Goal: Information Seeking & Learning: Learn about a topic

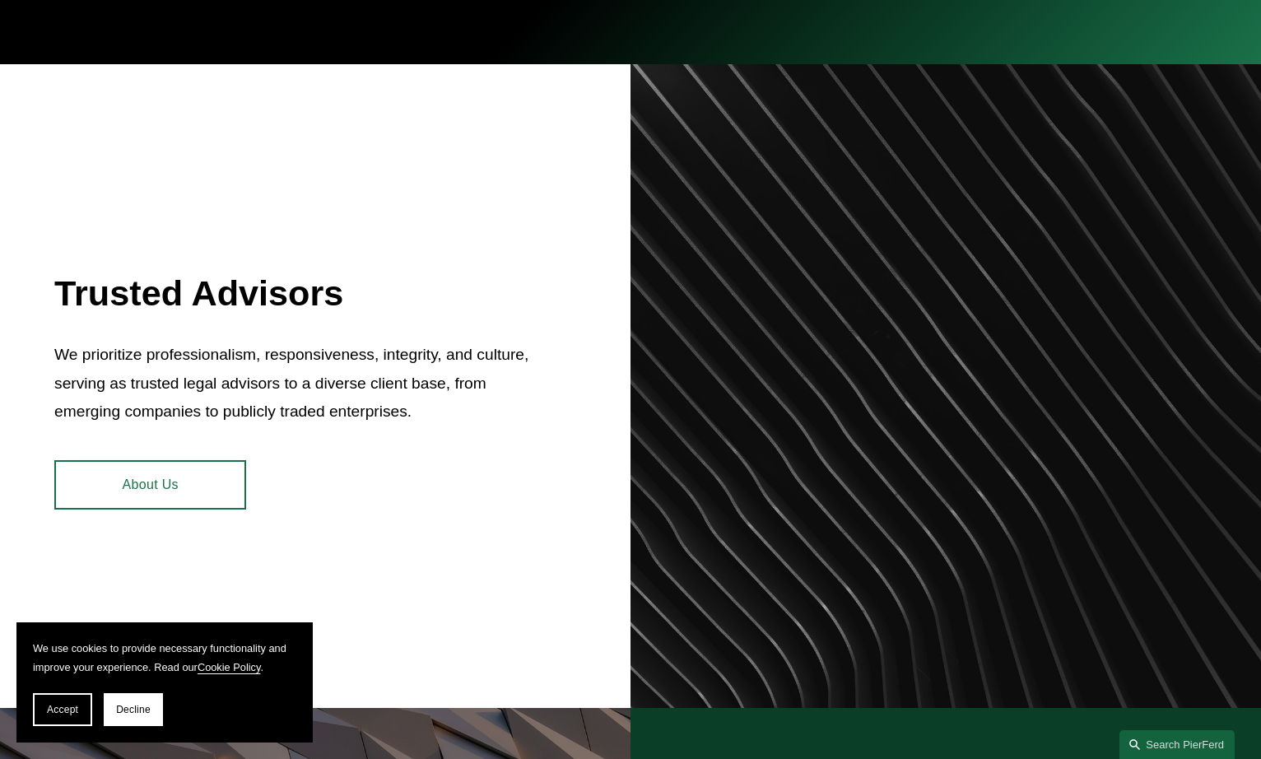
scroll to position [630, 0]
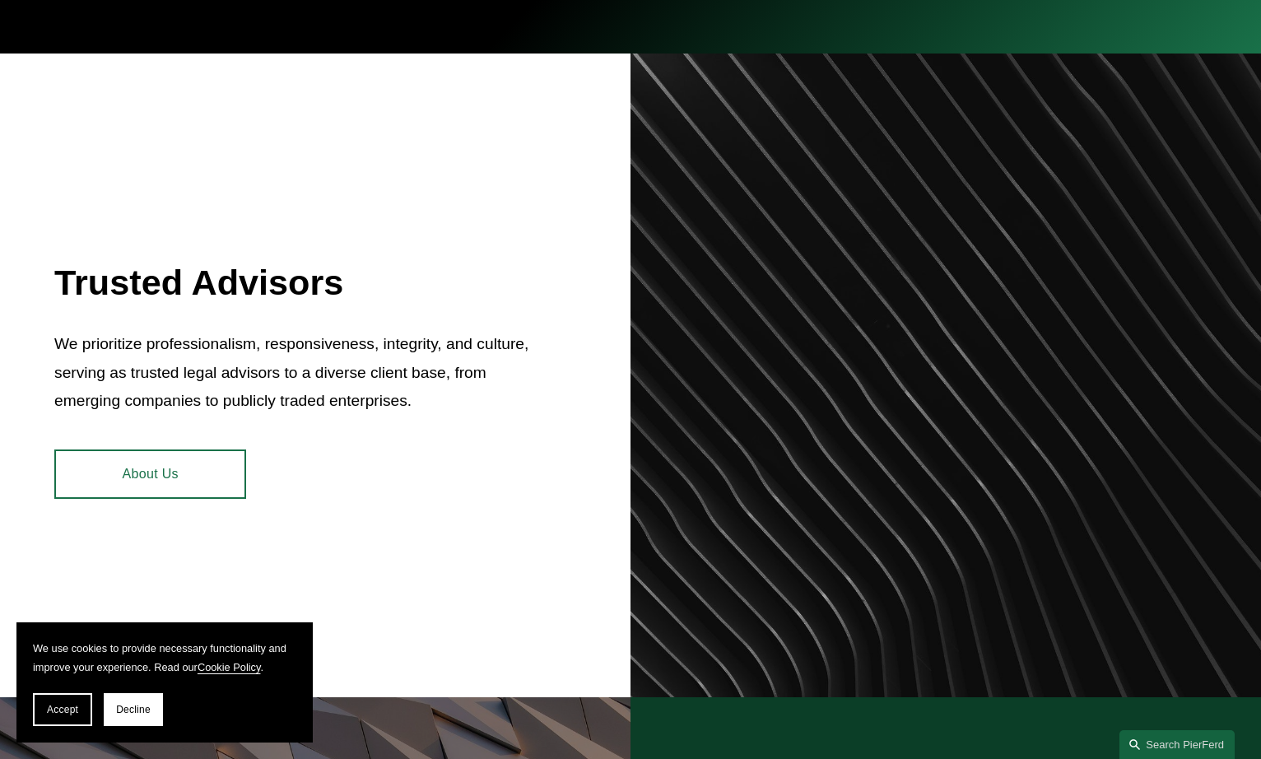
drag, startPoint x: 83, startPoint y: 709, endPoint x: 115, endPoint y: 677, distance: 45.4
click at [83, 709] on button "Accept" at bounding box center [62, 709] width 59 height 33
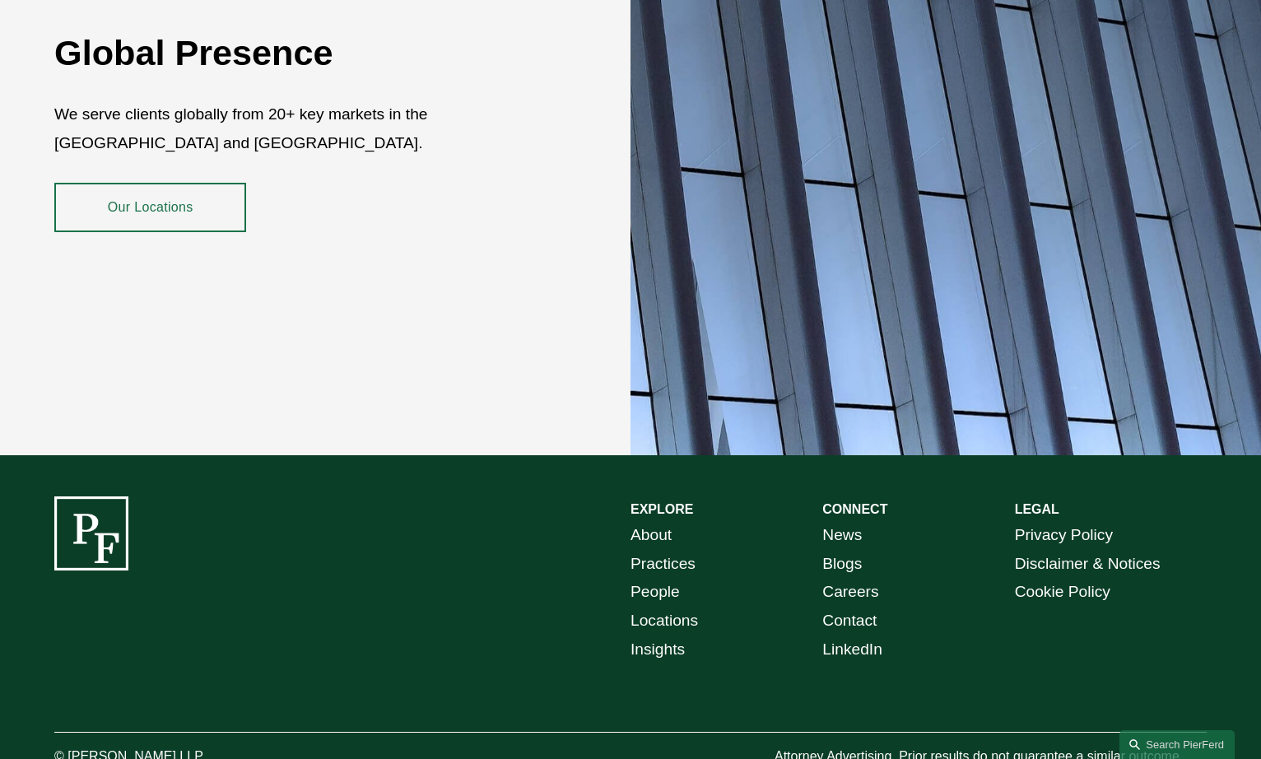
scroll to position [2946, 0]
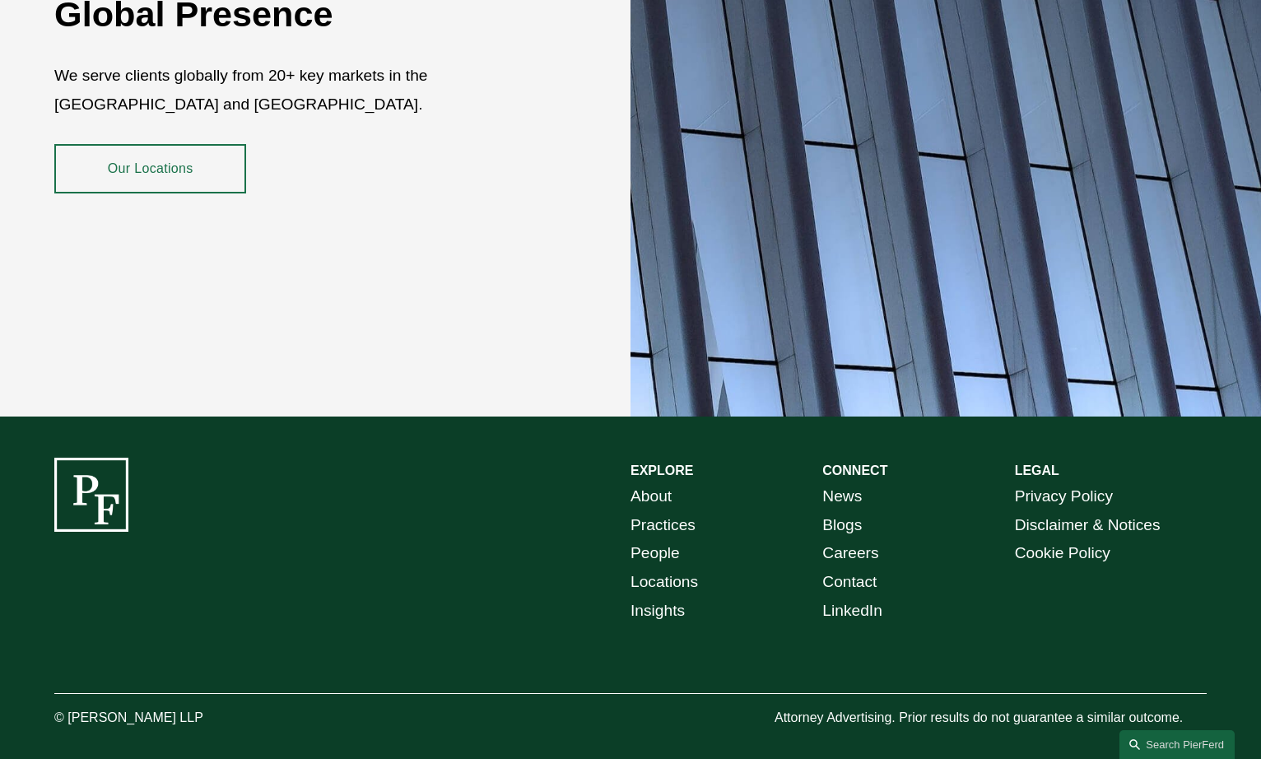
click at [689, 571] on link "Locations" at bounding box center [663, 582] width 67 height 29
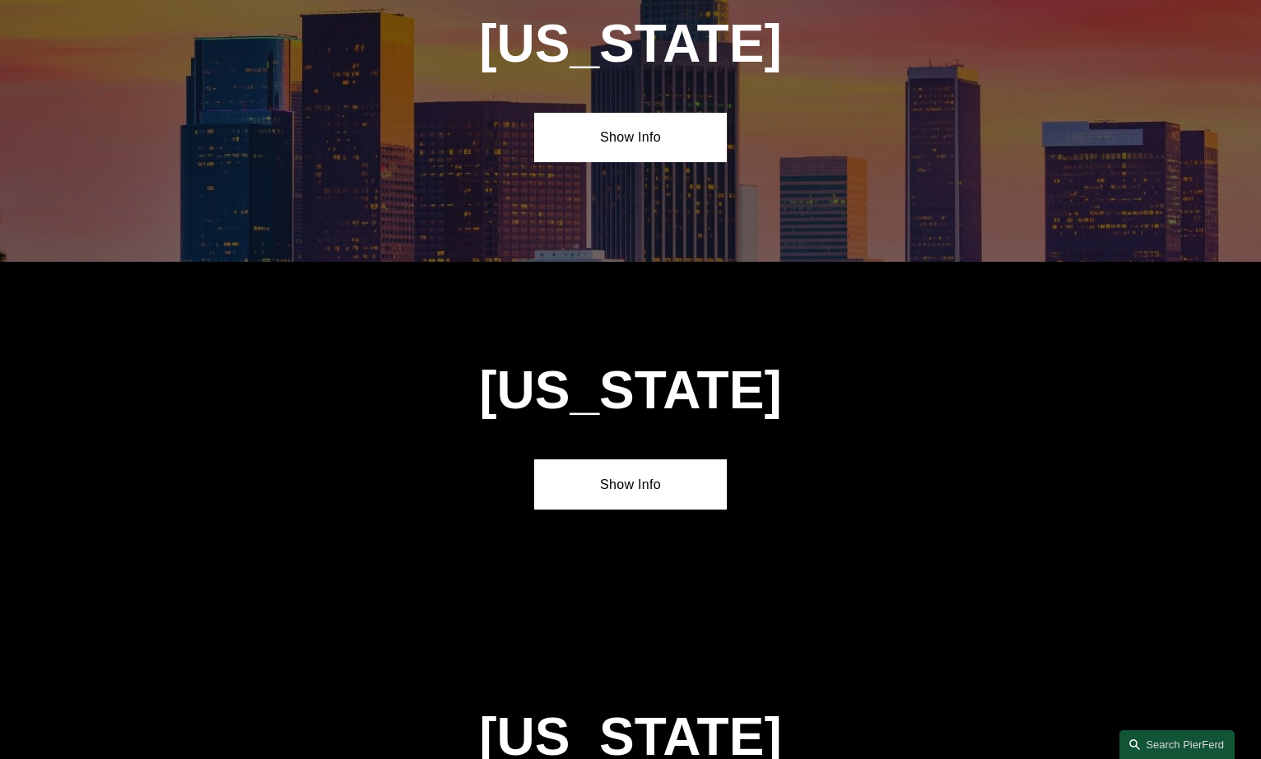
scroll to position [1171, 0]
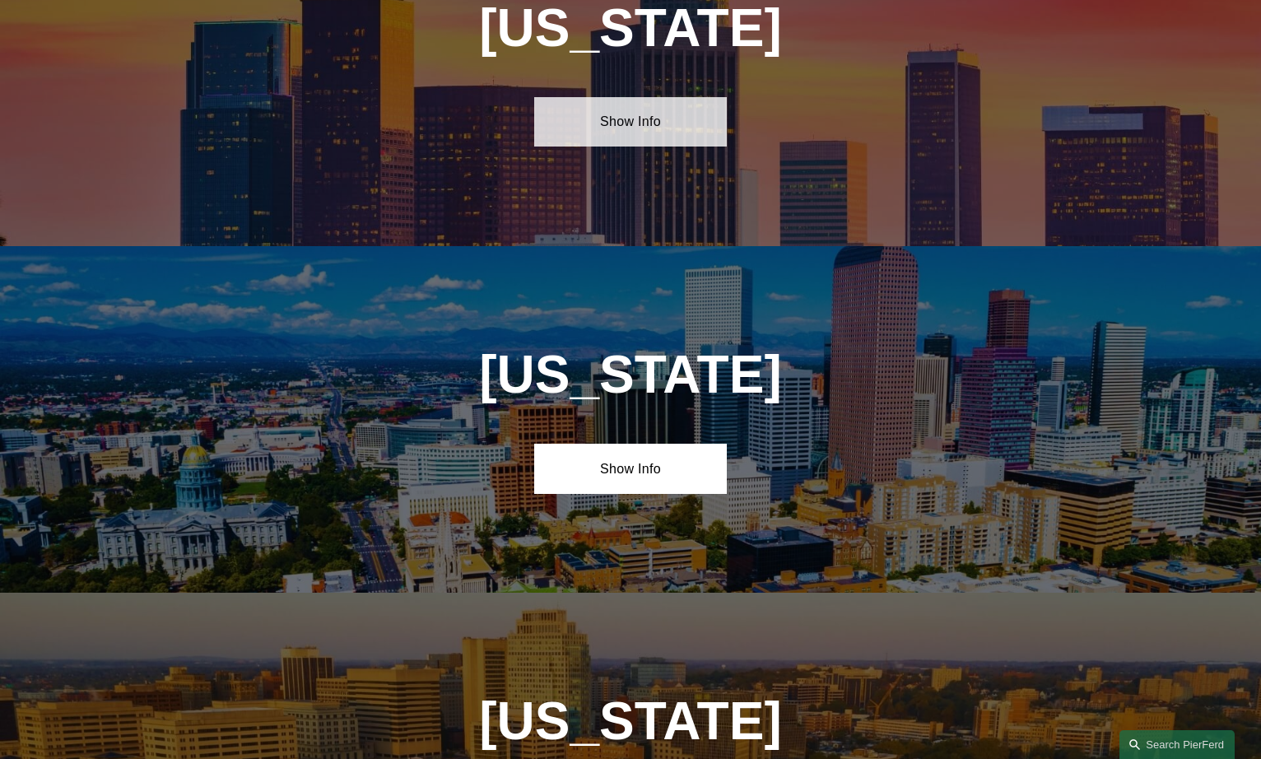
click at [609, 123] on link "Show Info" at bounding box center [630, 121] width 192 height 49
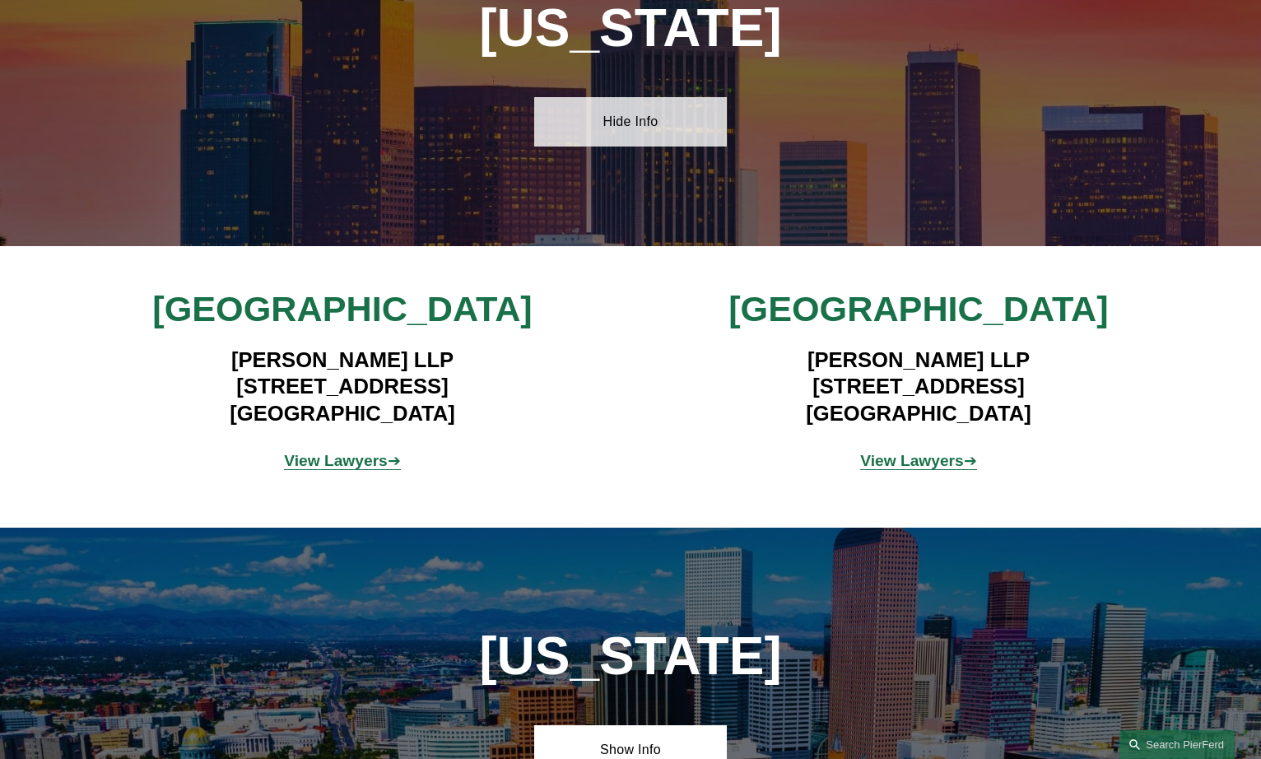
click at [614, 137] on link "Hide Info" at bounding box center [630, 121] width 192 height 49
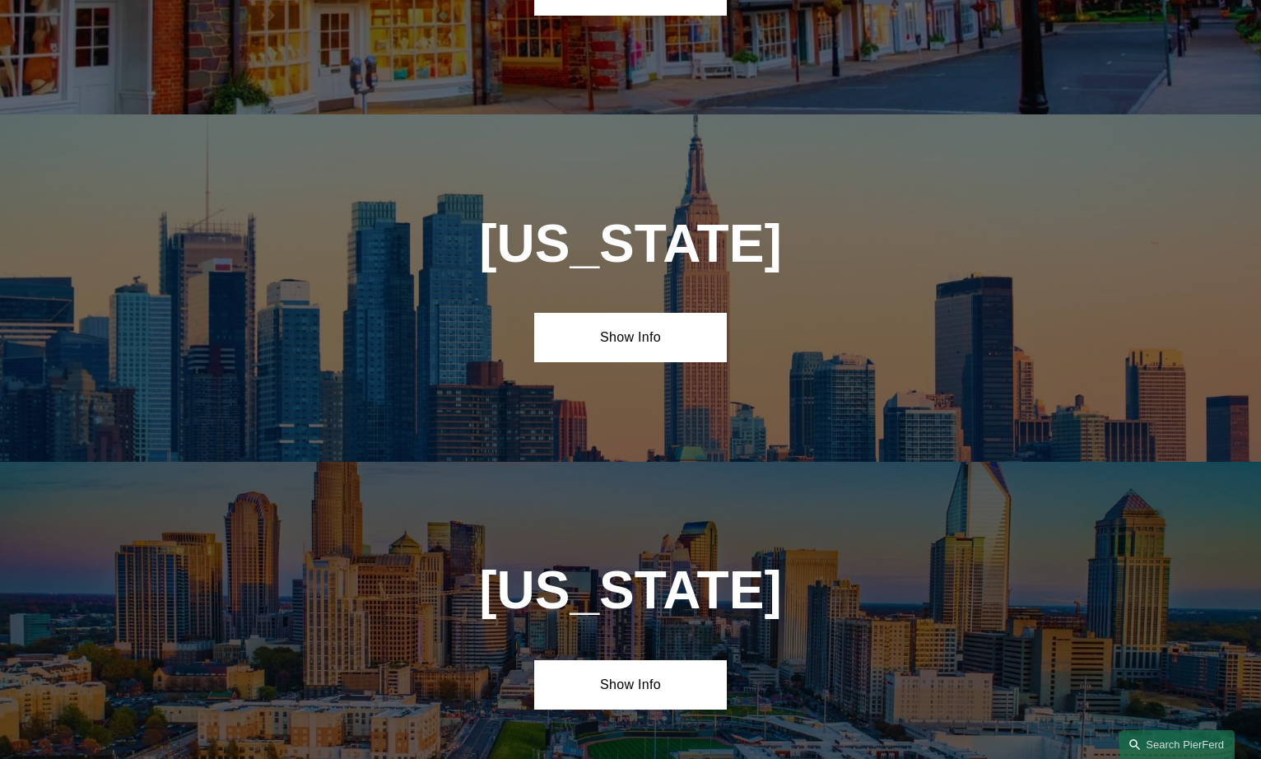
scroll to position [4181, 0]
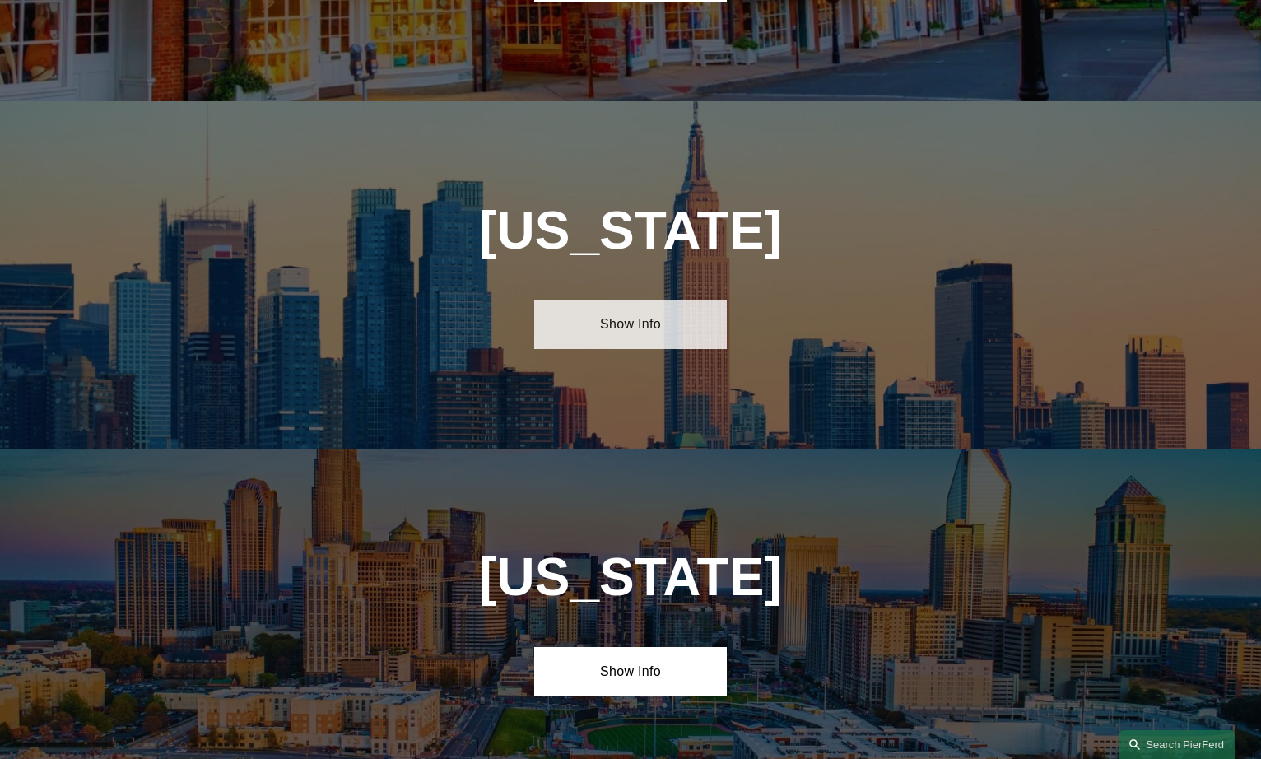
click at [620, 300] on link "Show Info" at bounding box center [630, 324] width 192 height 49
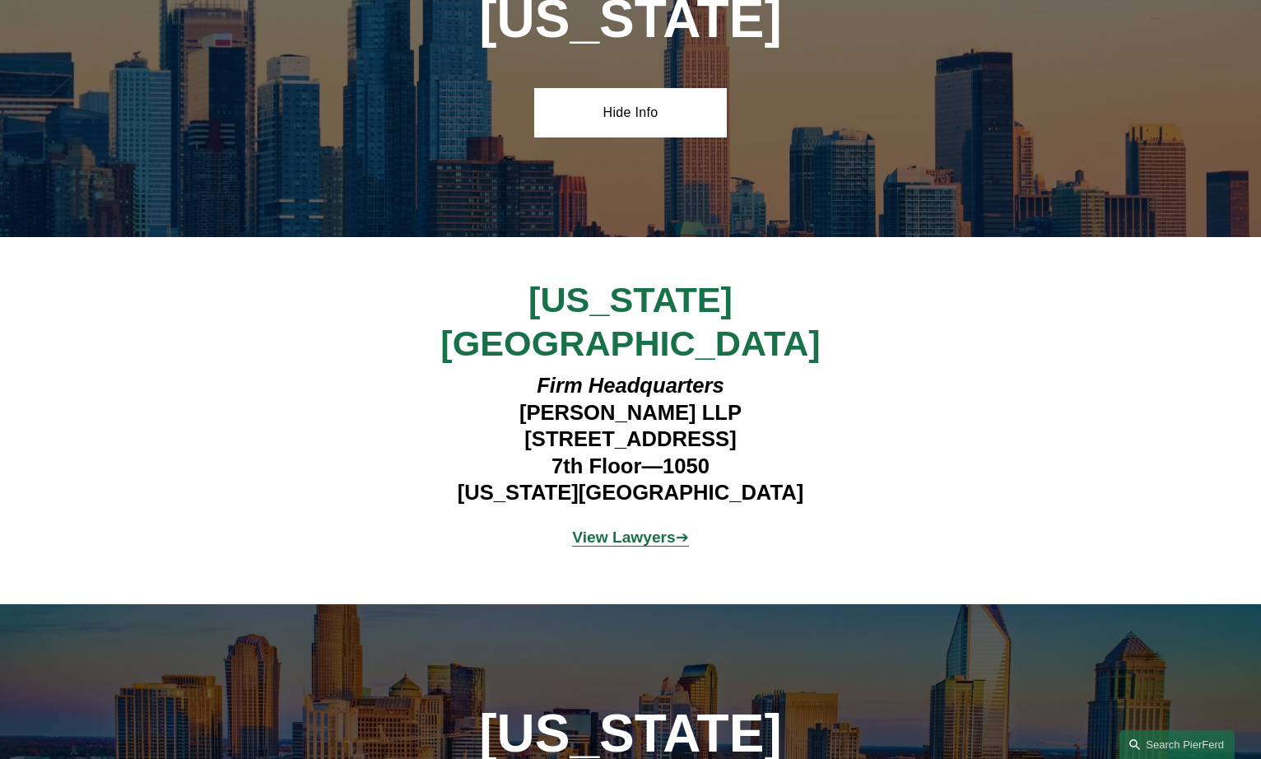
scroll to position [4352, 0]
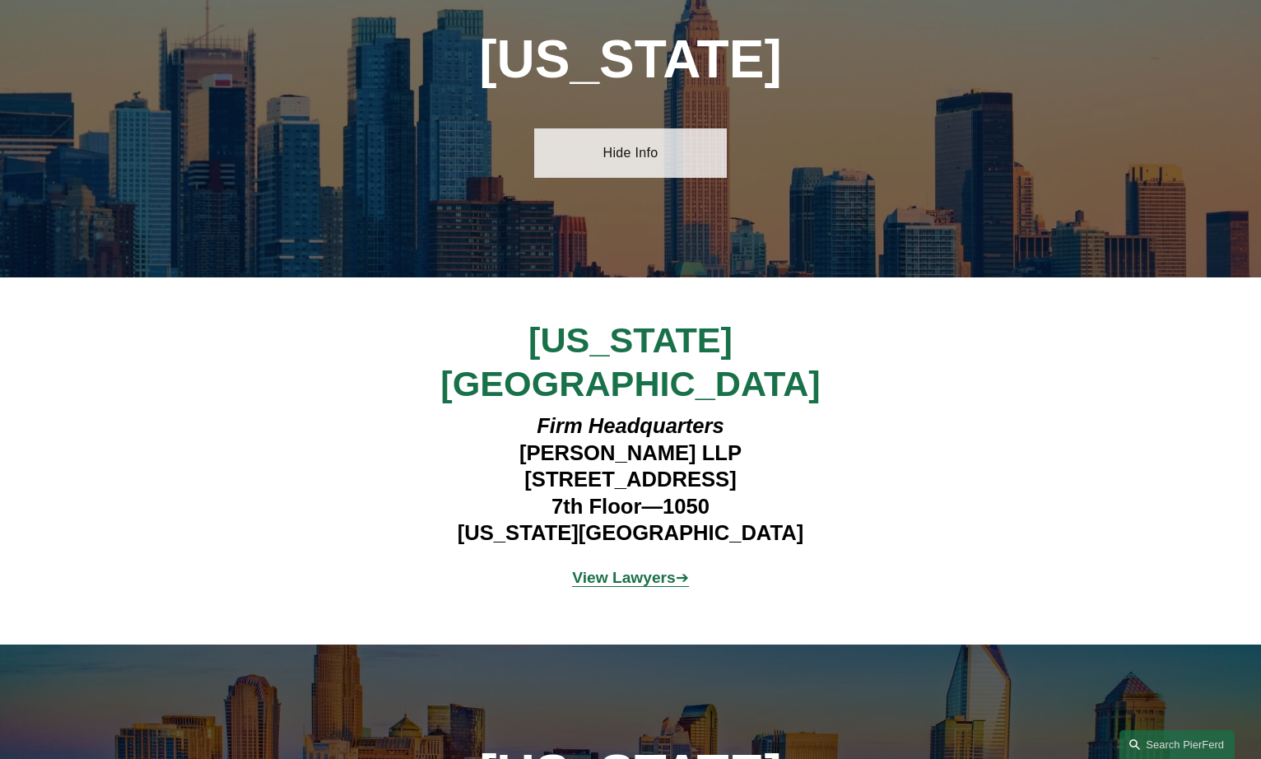
click at [627, 128] on link "Hide Info" at bounding box center [630, 152] width 192 height 49
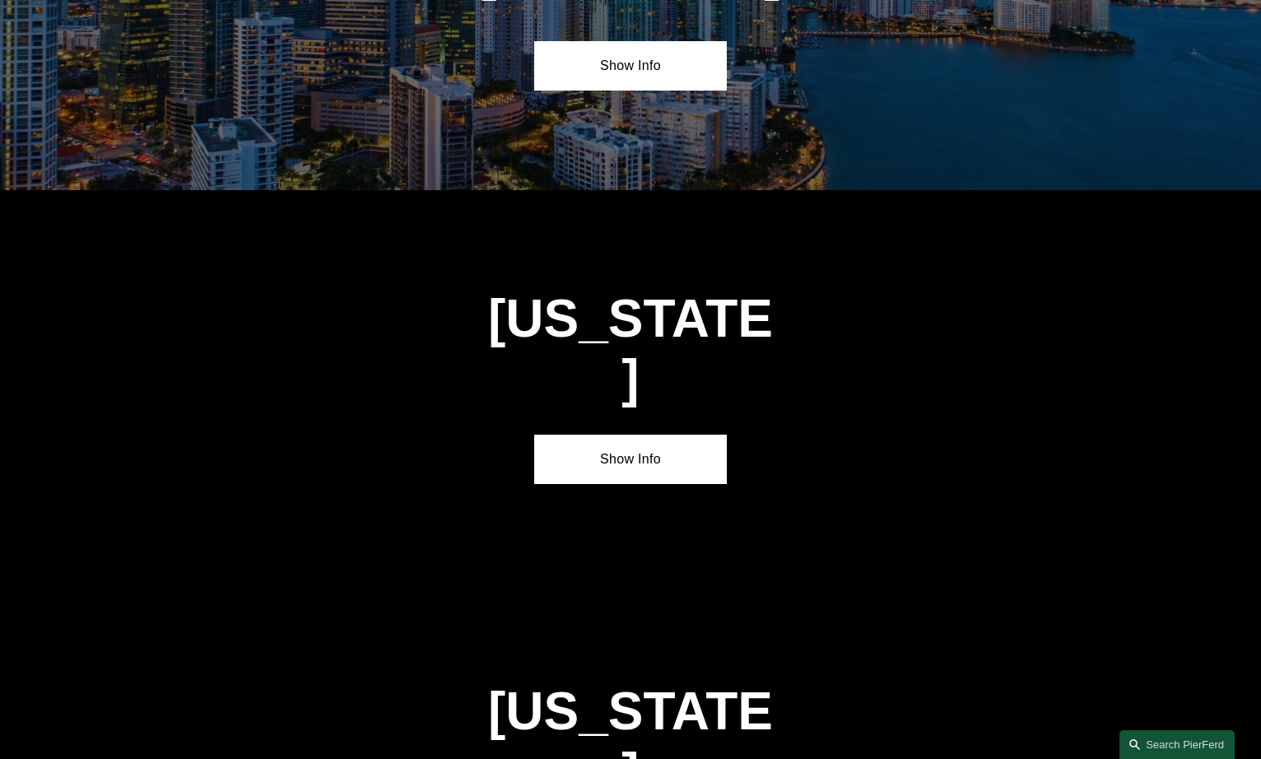
scroll to position [2255, 0]
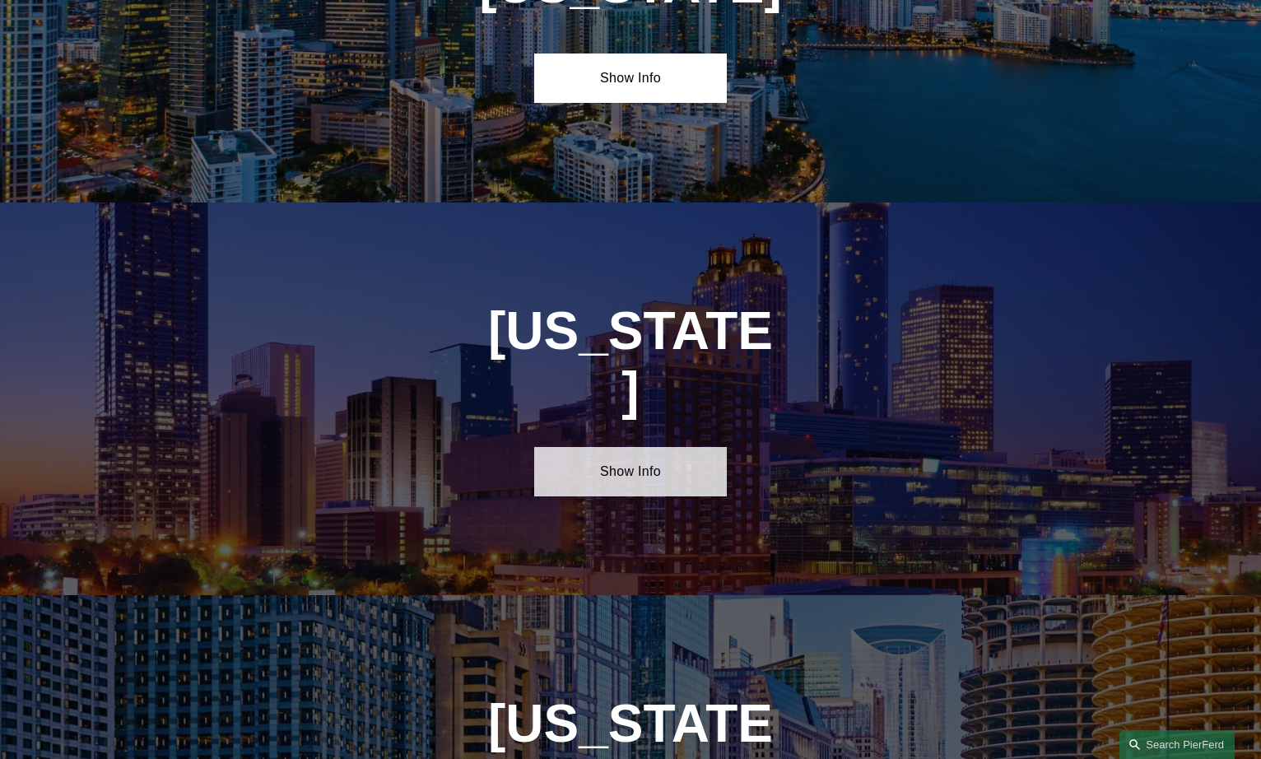
click at [716, 447] on link "Show Info" at bounding box center [630, 471] width 192 height 49
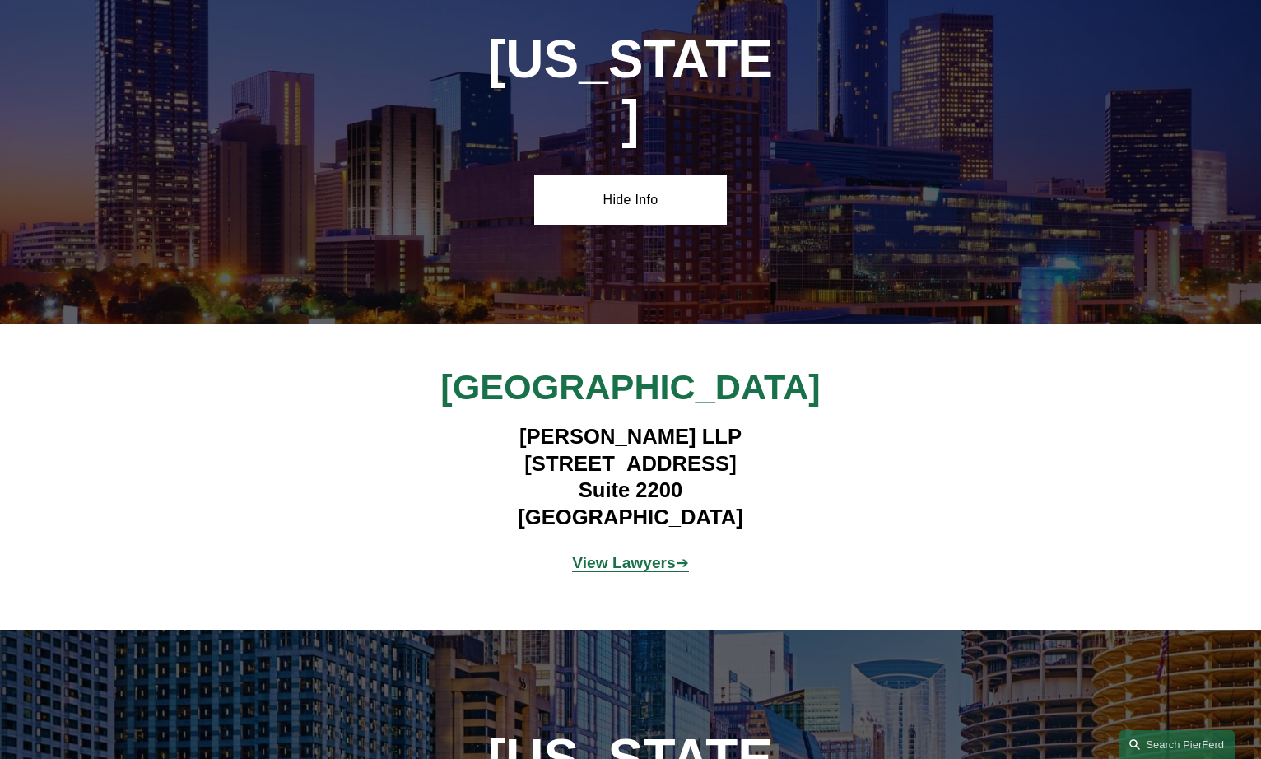
scroll to position [2527, 0]
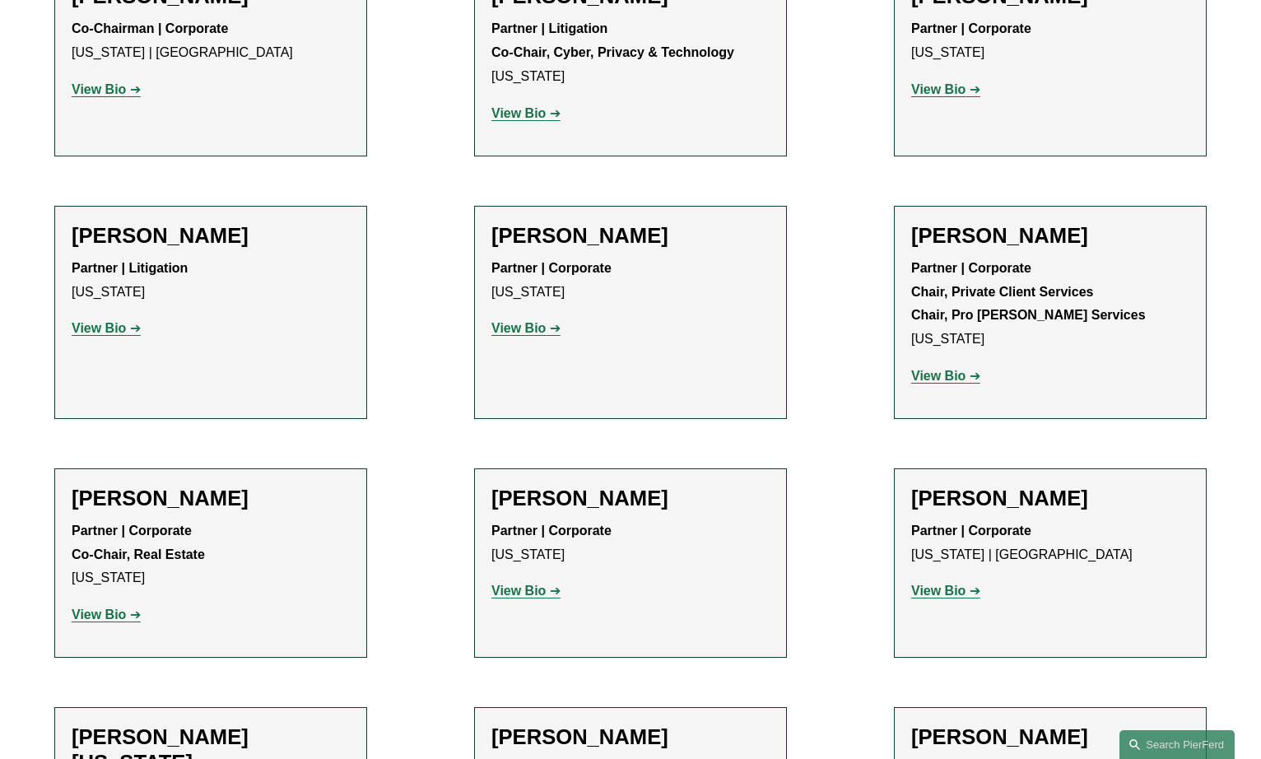
scroll to position [4971, 0]
click at [118, 606] on strong "View Bio" at bounding box center [99, 613] width 54 height 14
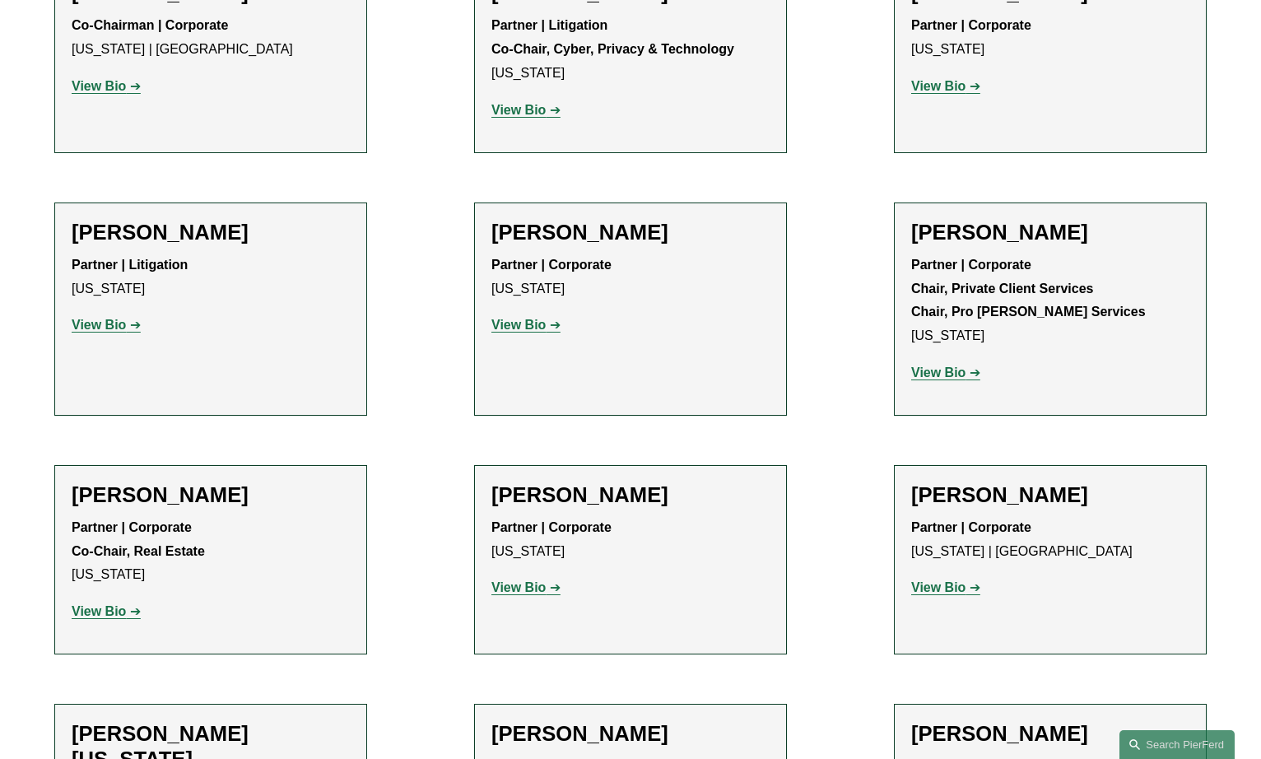
scroll to position [4974, 0]
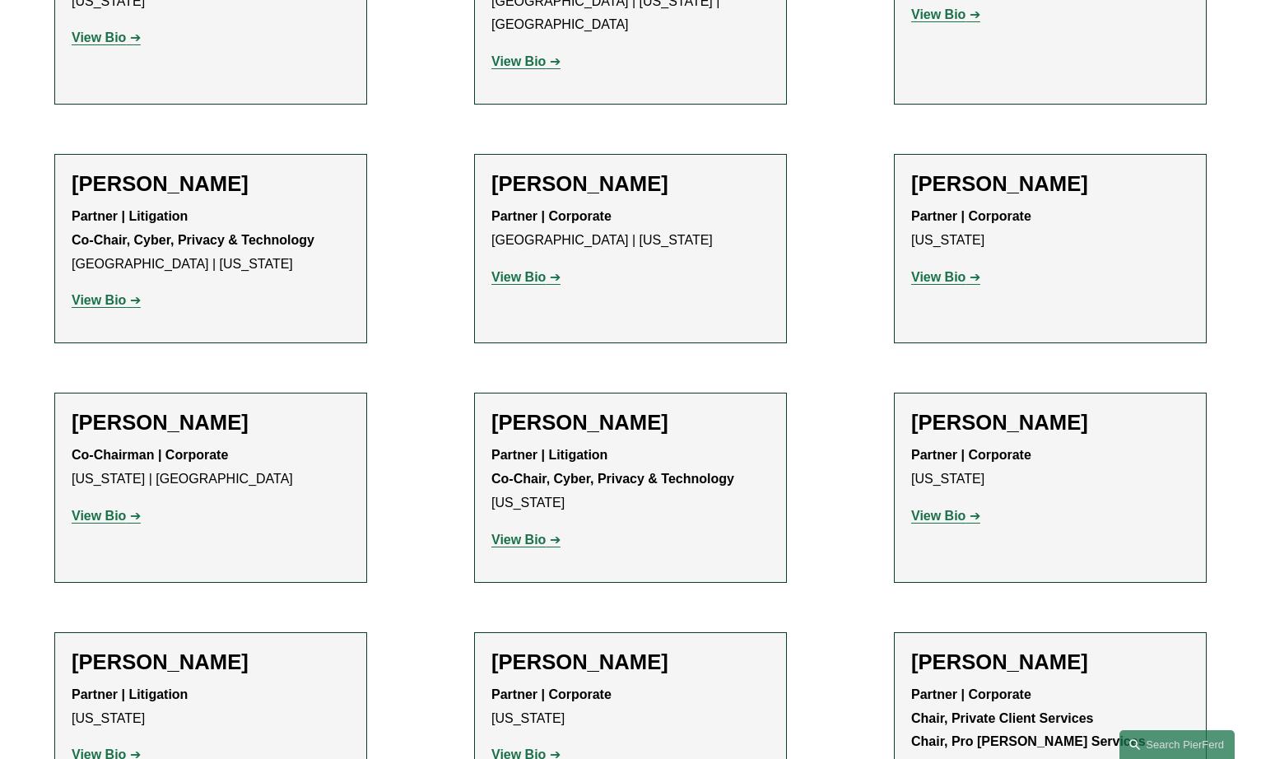
scroll to position [4543, 0]
click at [123, 748] on strong "View Bio" at bounding box center [99, 755] width 54 height 14
click at [527, 748] on strong "View Bio" at bounding box center [518, 755] width 54 height 14
click at [934, 509] on strong "View Bio" at bounding box center [938, 516] width 54 height 14
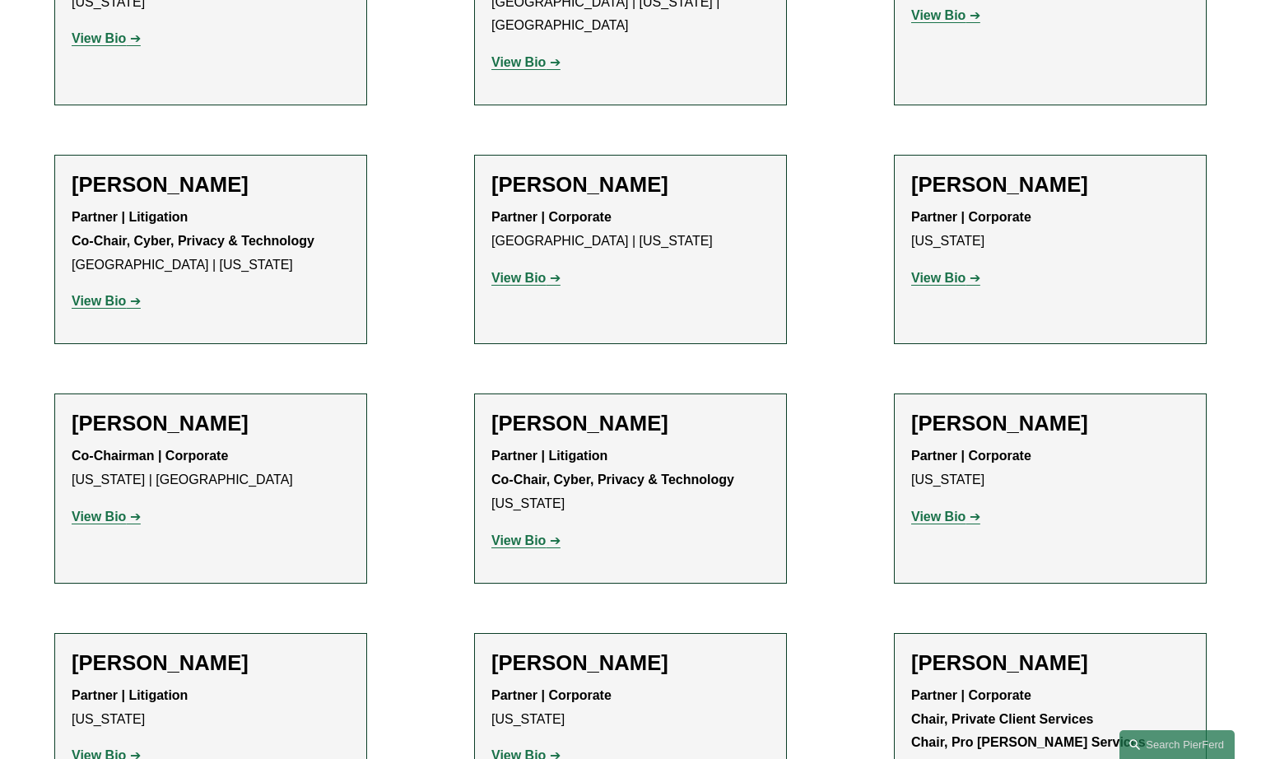
click at [530, 533] on strong "View Bio" at bounding box center [518, 540] width 54 height 14
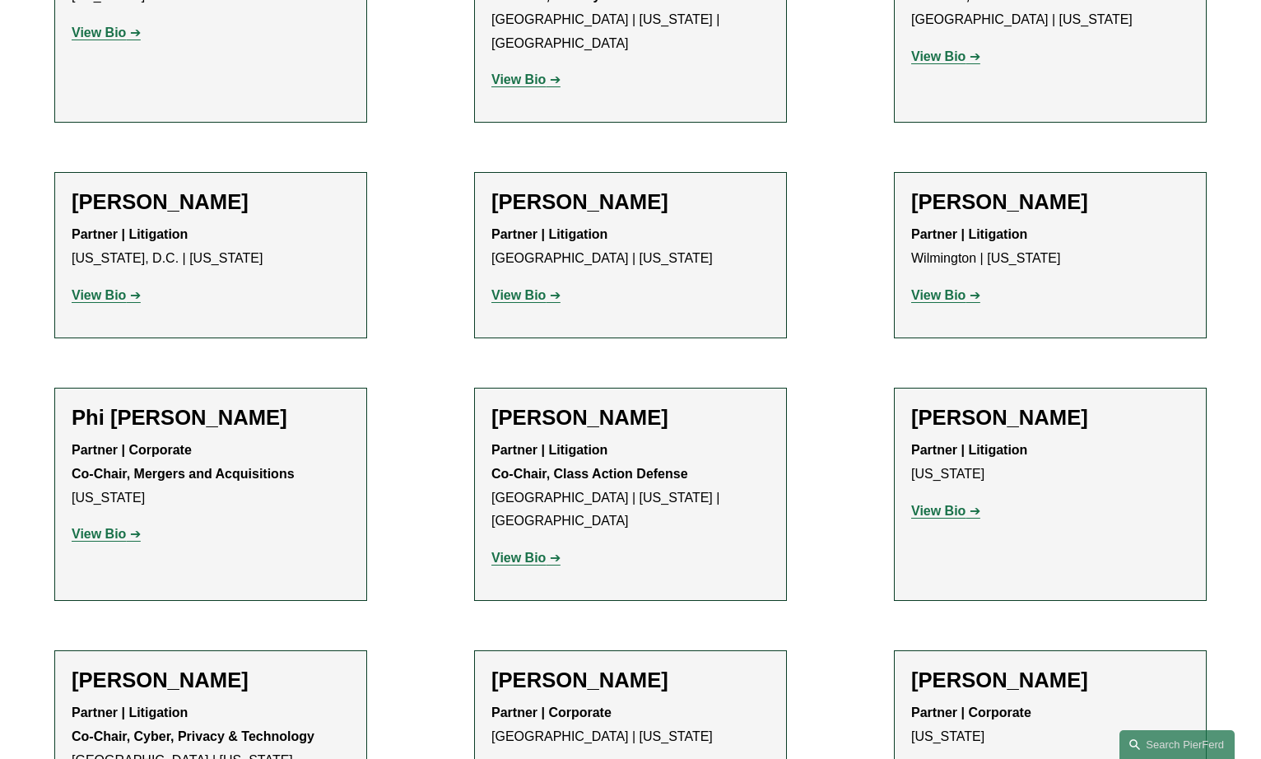
scroll to position [4046, 0]
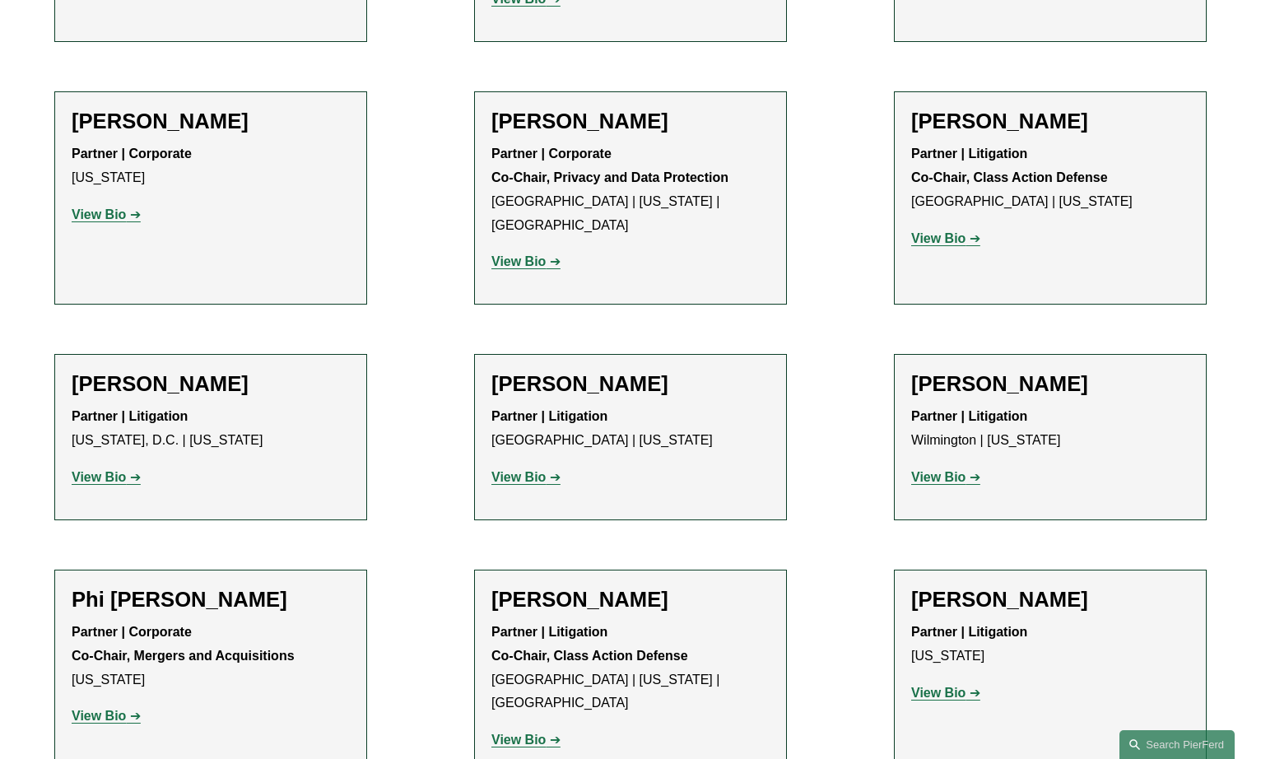
scroll to position [3773, 0]
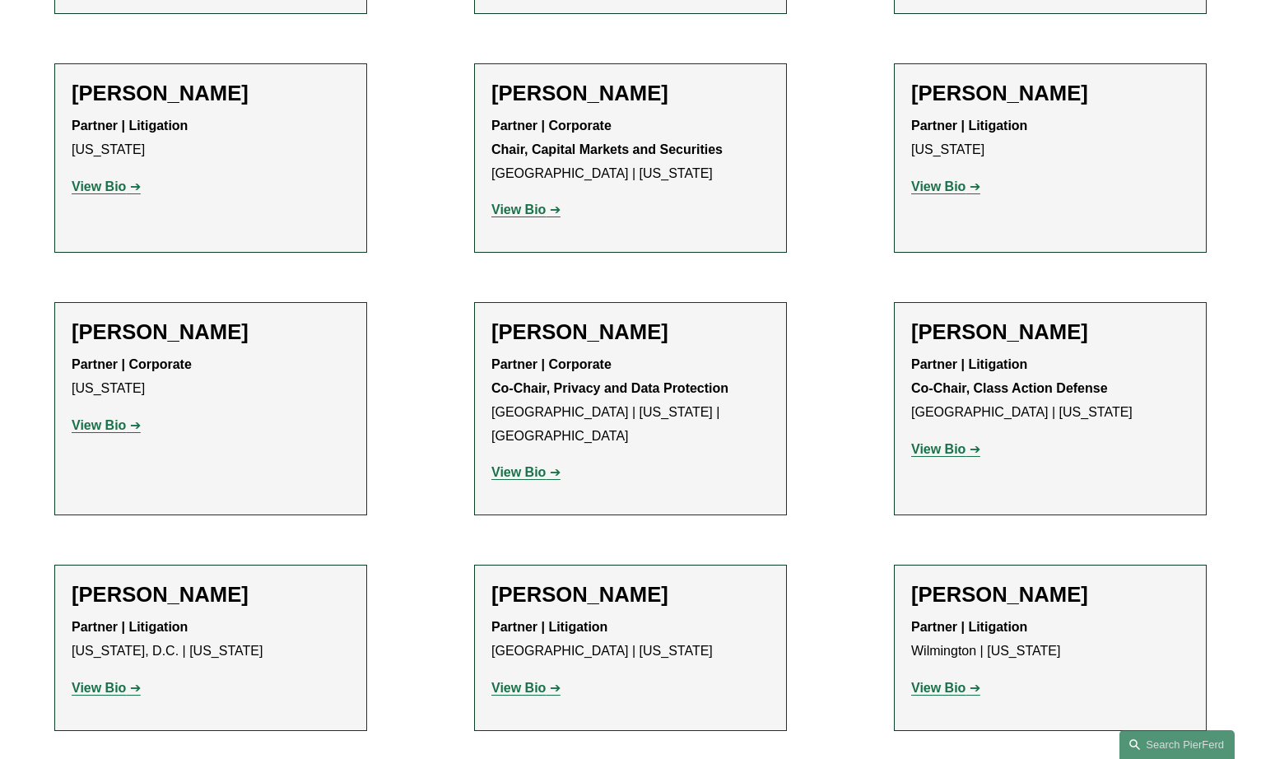
scroll to position [3643, 0]
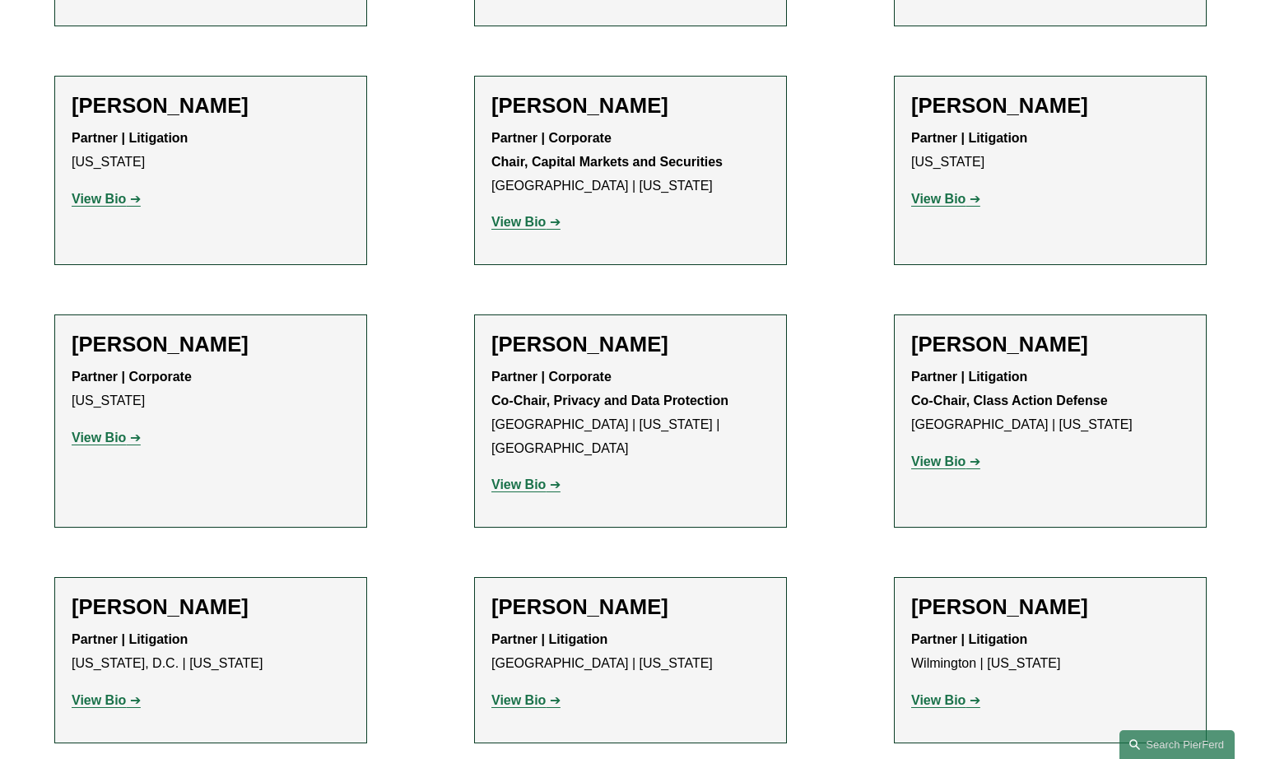
click at [121, 693] on strong "View Bio" at bounding box center [99, 700] width 54 height 14
click at [947, 454] on strong "View Bio" at bounding box center [938, 461] width 54 height 14
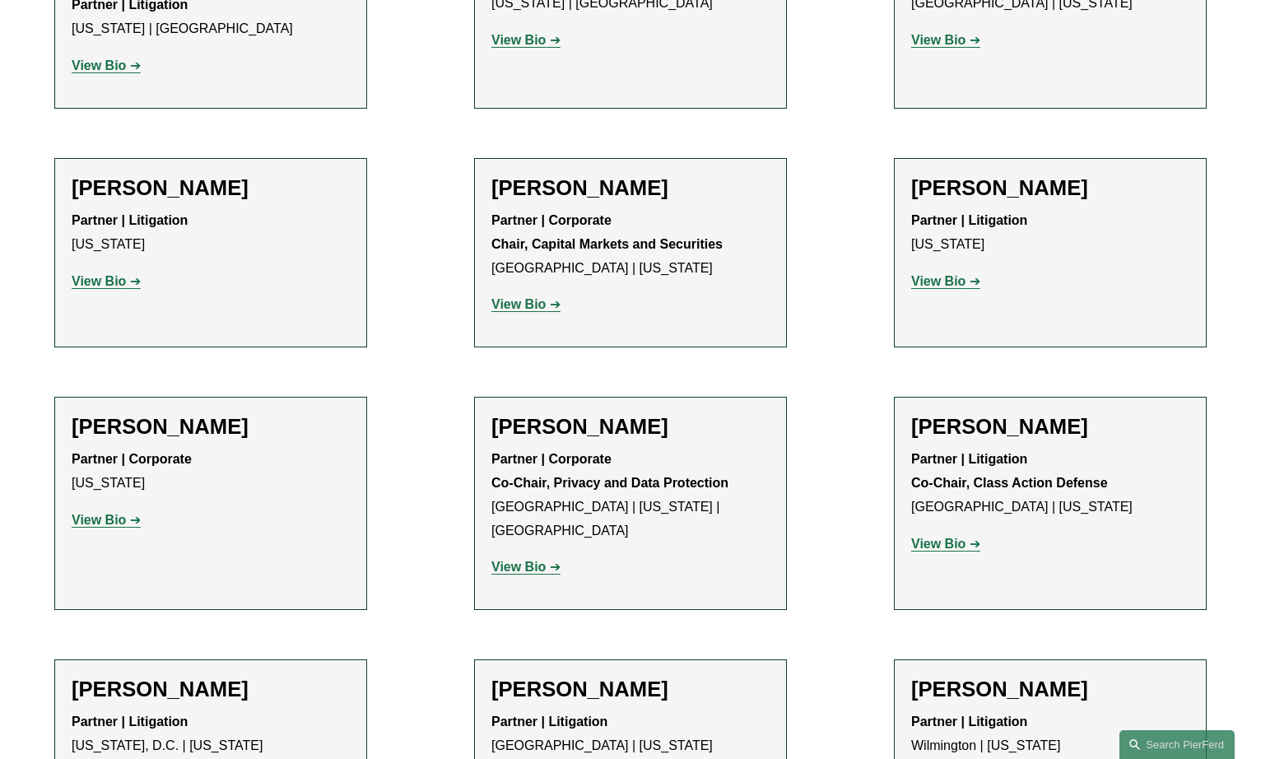
scroll to position [3528, 0]
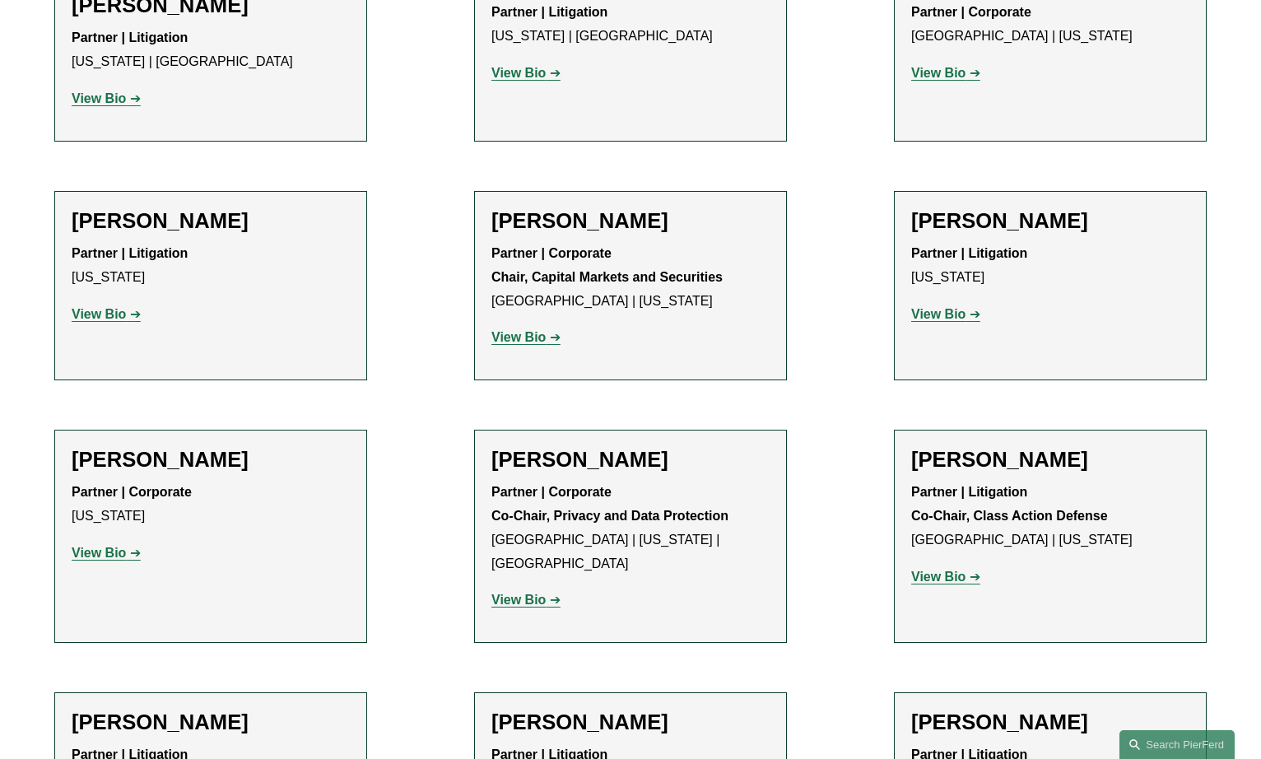
click at [534, 592] on strong "View Bio" at bounding box center [518, 599] width 54 height 14
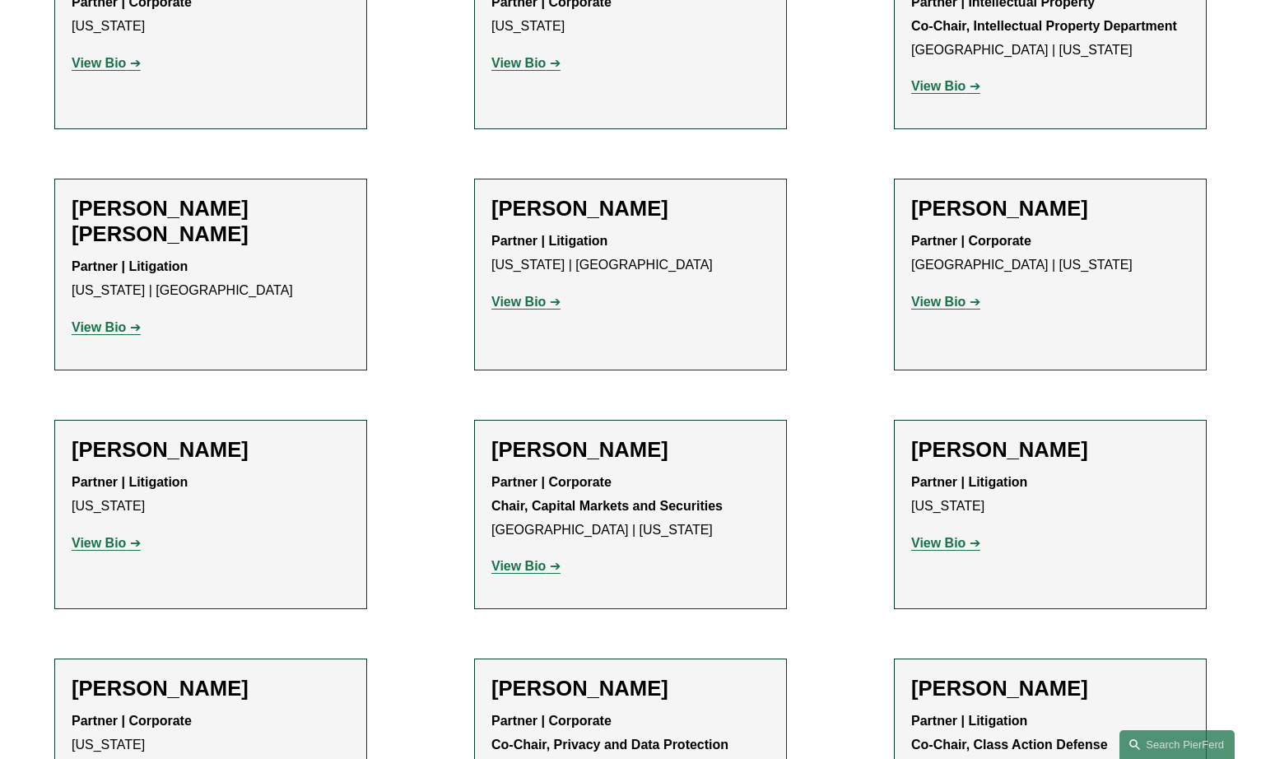
scroll to position [3295, 0]
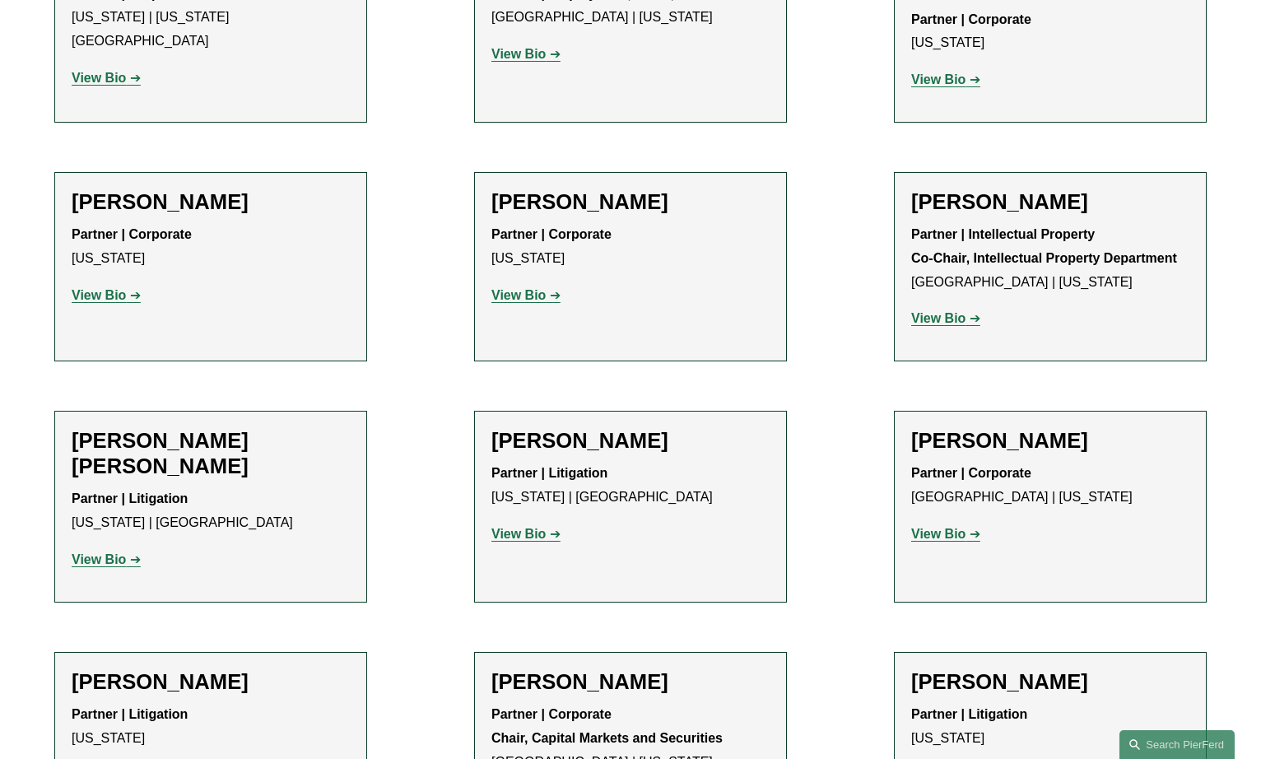
scroll to position [3068, 0]
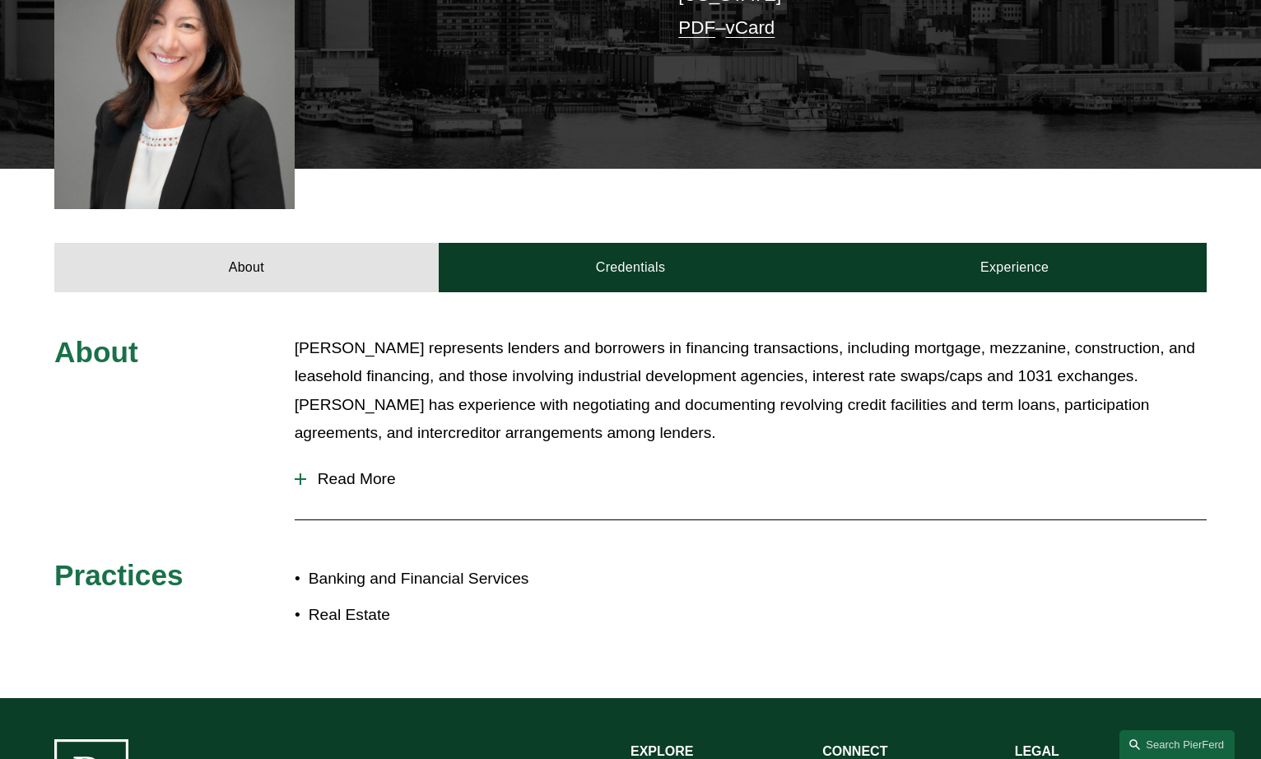
scroll to position [38, 0]
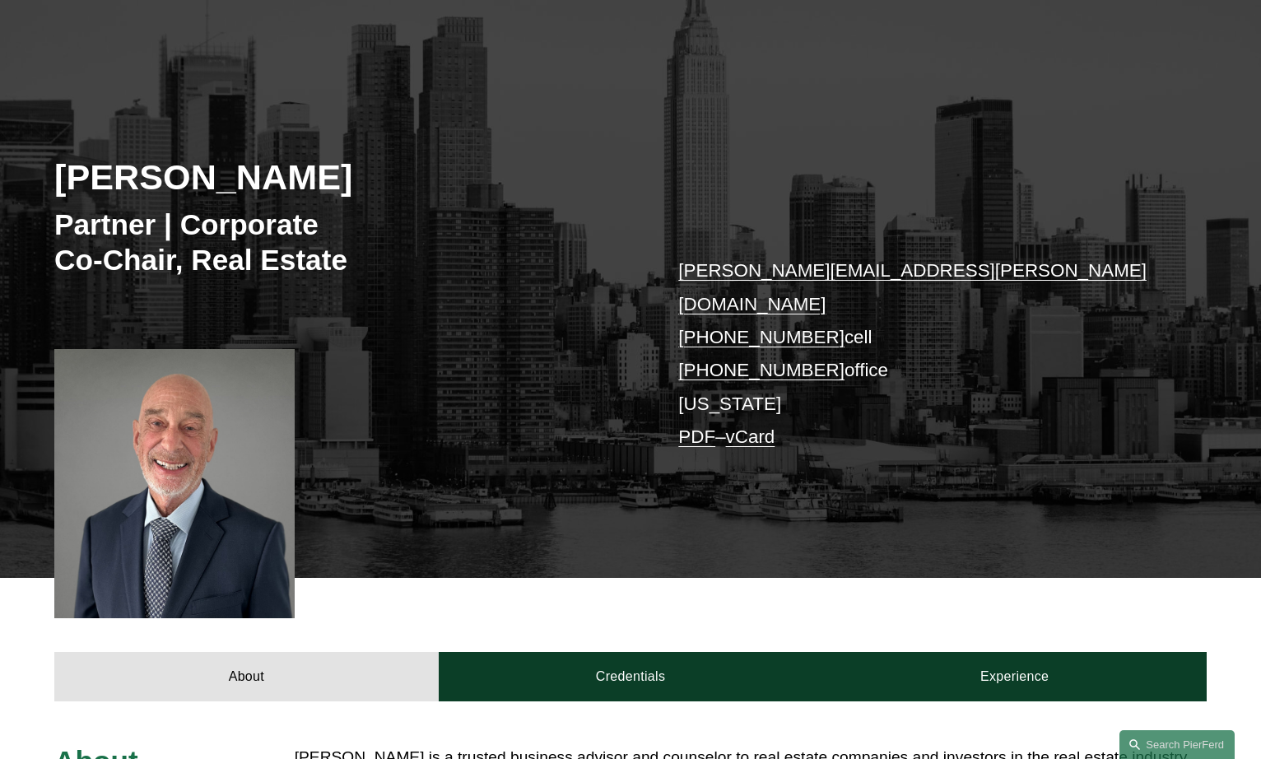
scroll to position [121, 0]
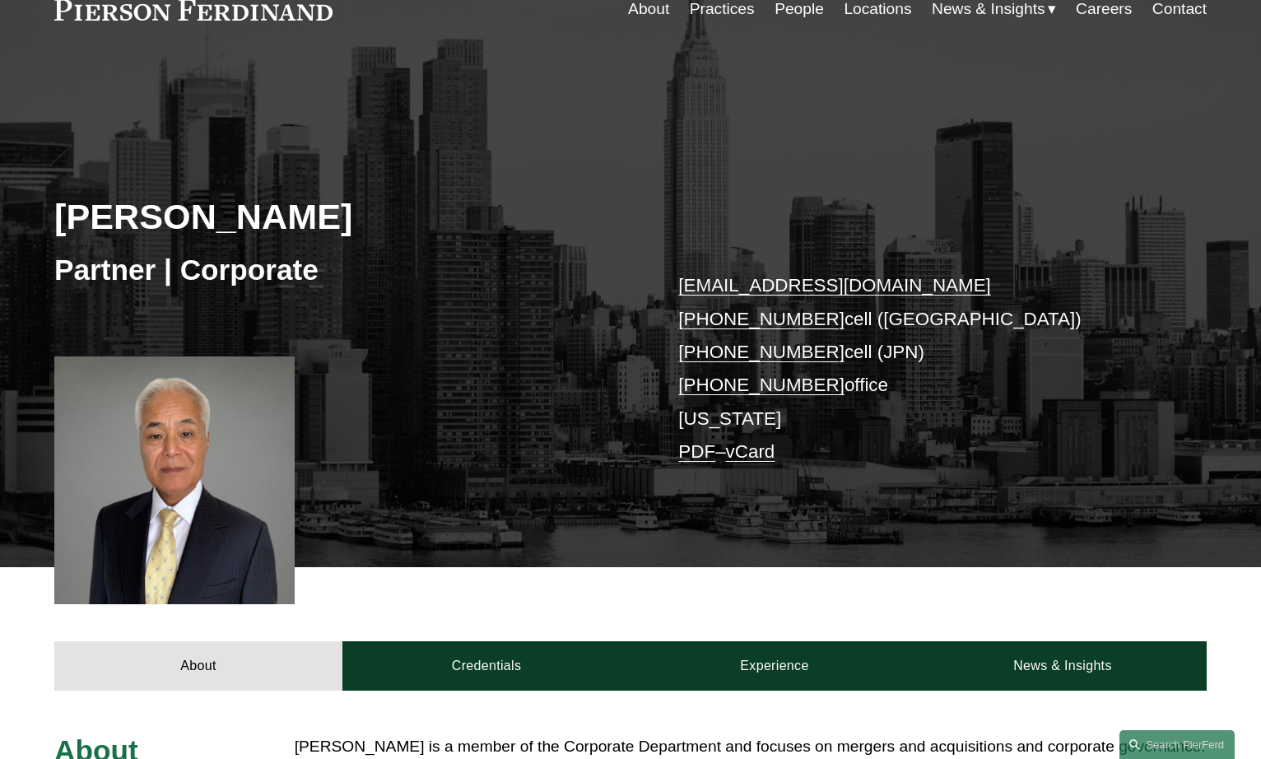
scroll to position [114, 0]
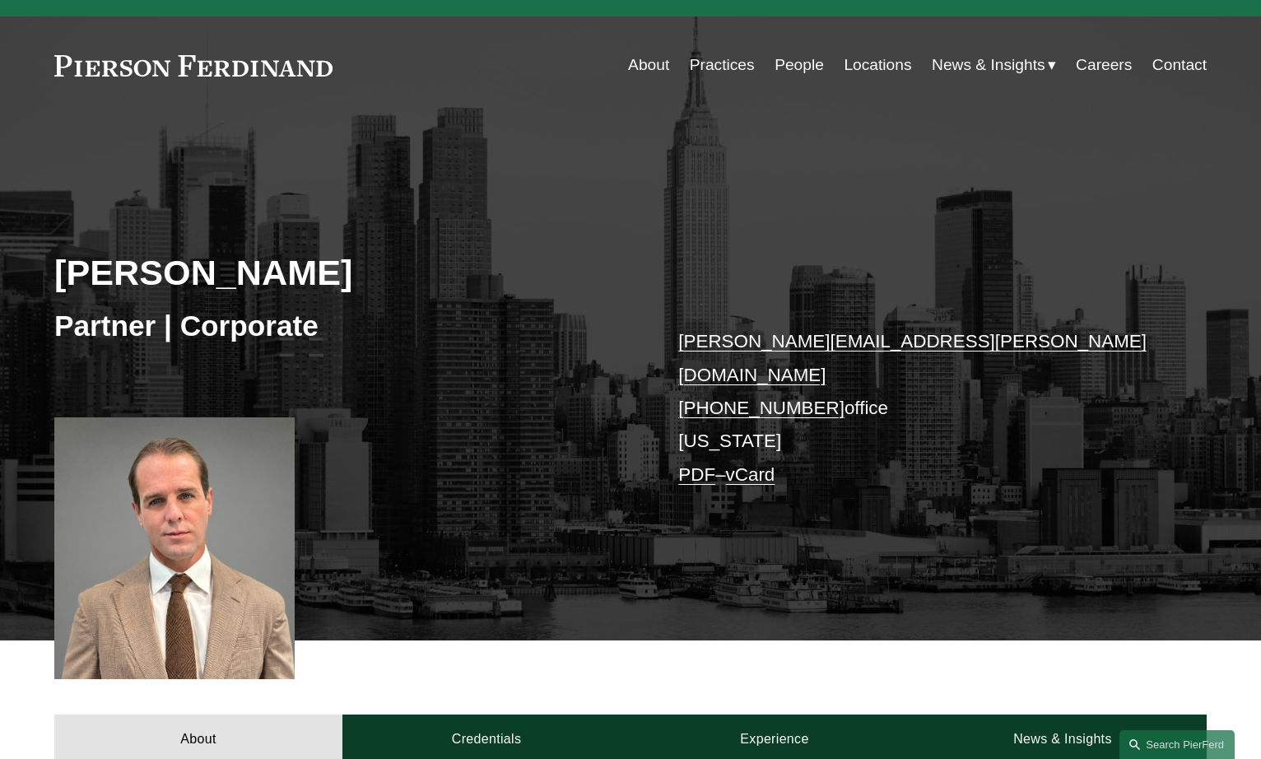
scroll to position [71, 0]
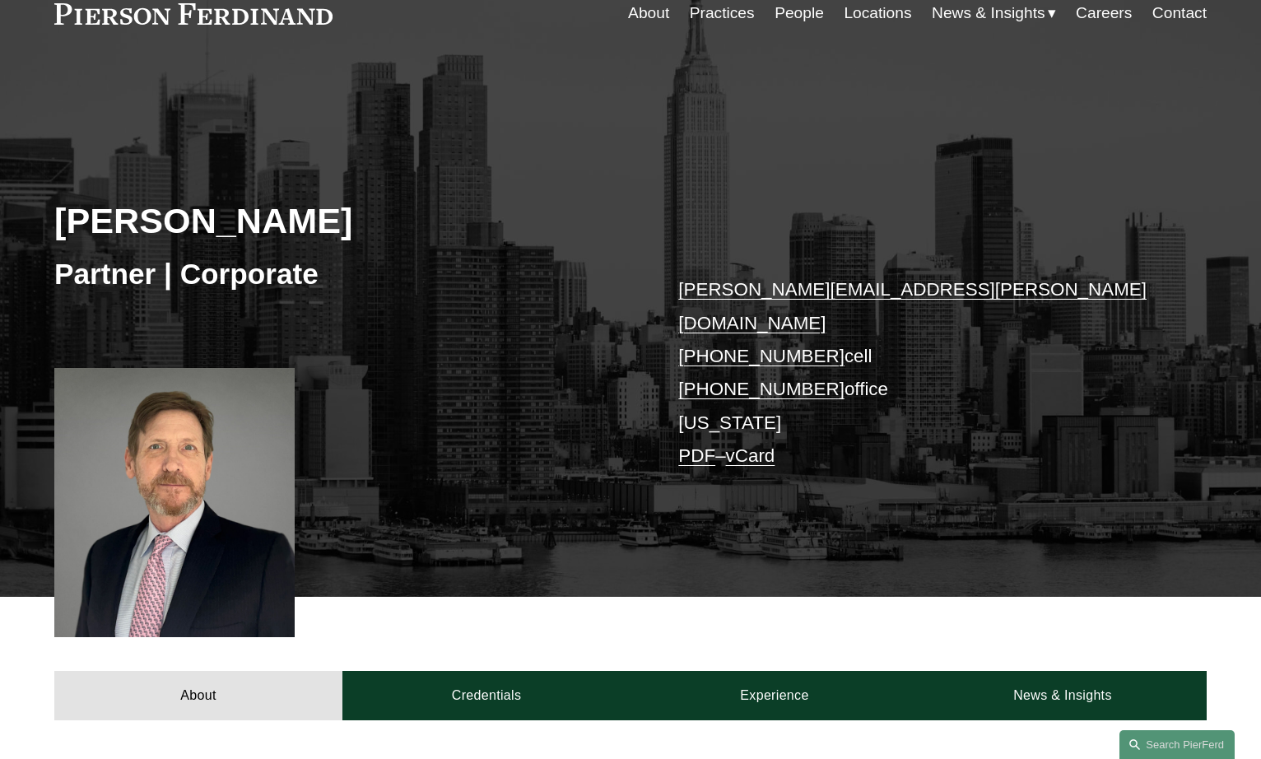
scroll to position [109, 0]
